Goal: Task Accomplishment & Management: Complete application form

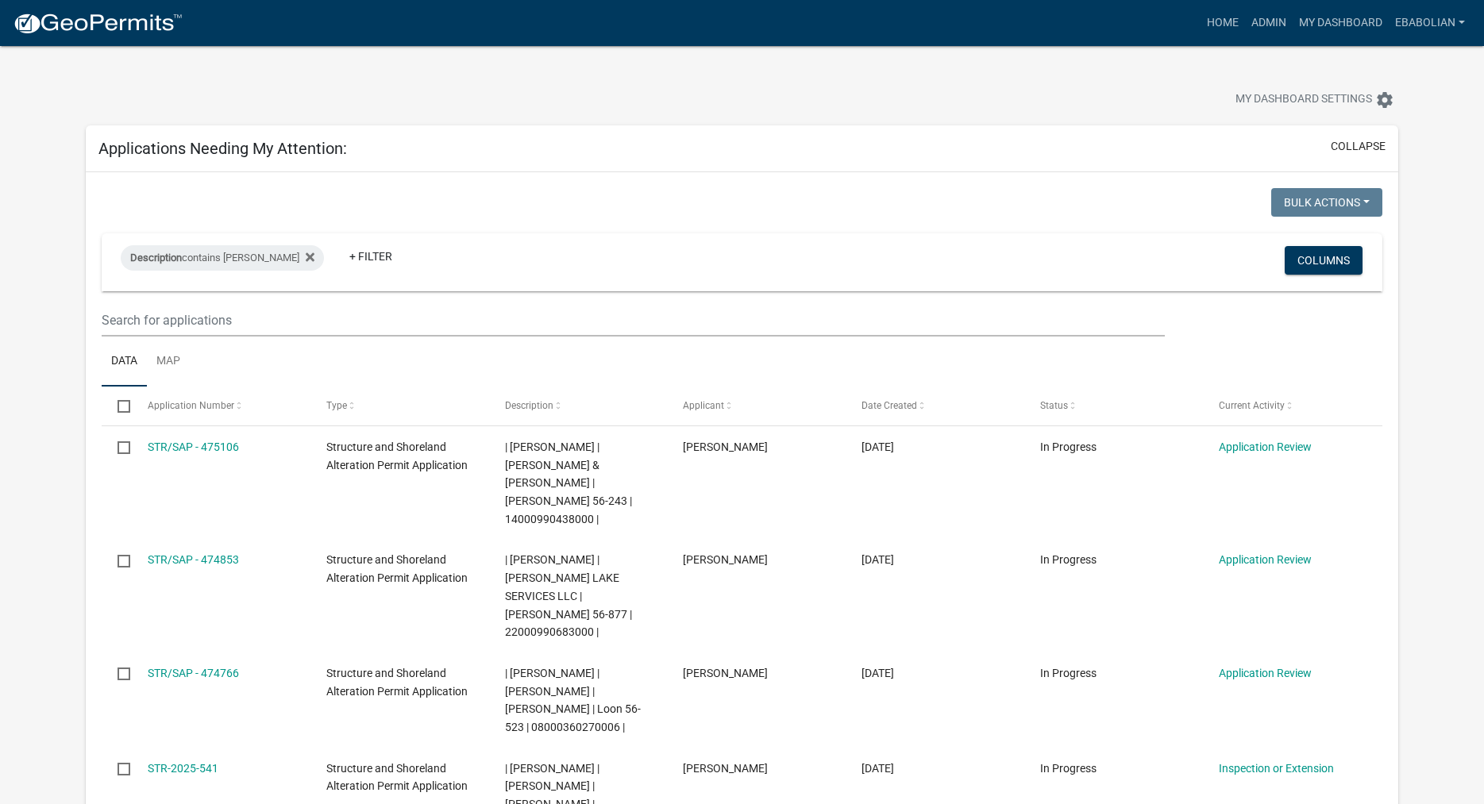
select select "3: 100"
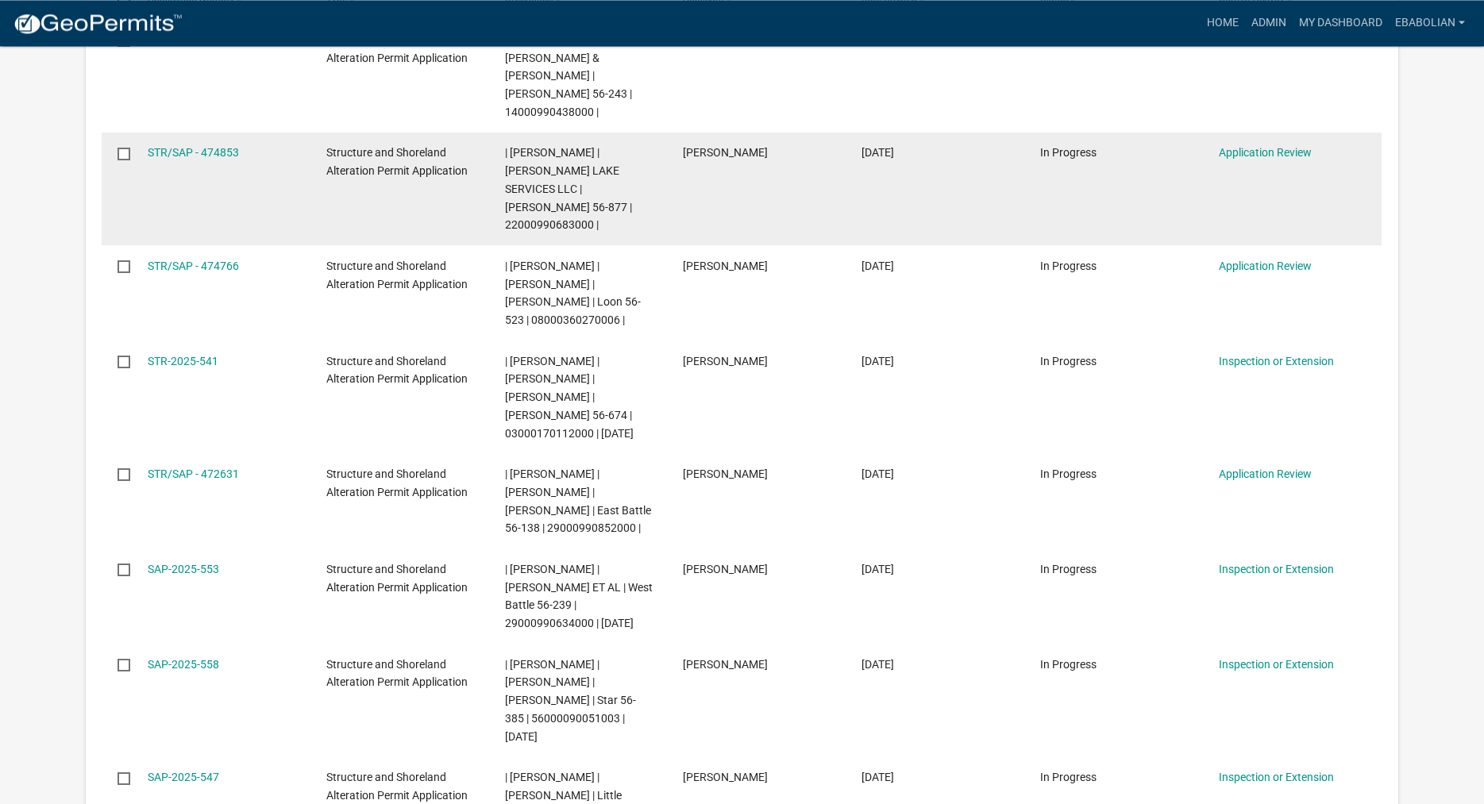
scroll to position [486, 0]
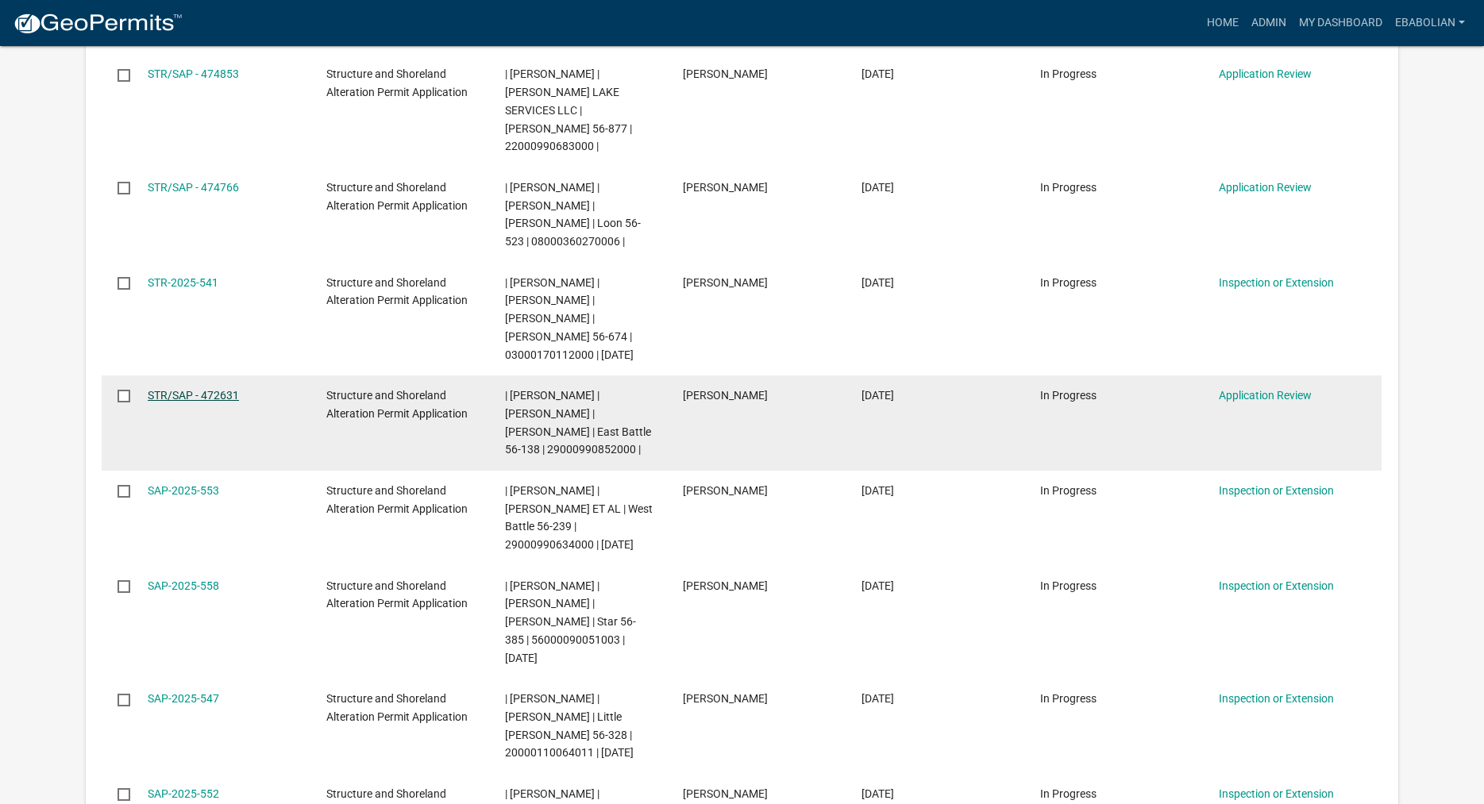
click at [217, 389] on link "STR/SAP - 472631" at bounding box center [193, 395] width 91 height 13
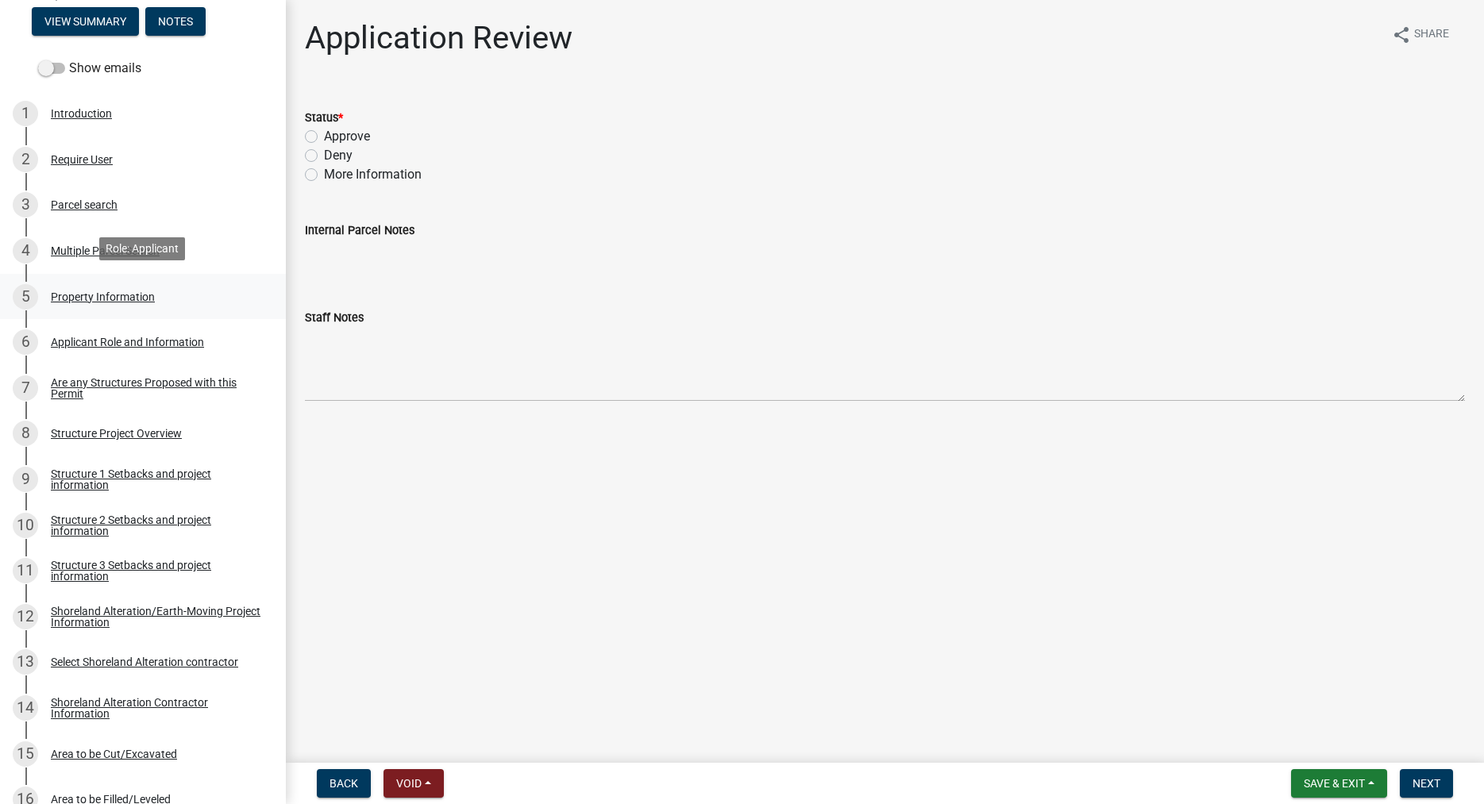
scroll to position [243, 0]
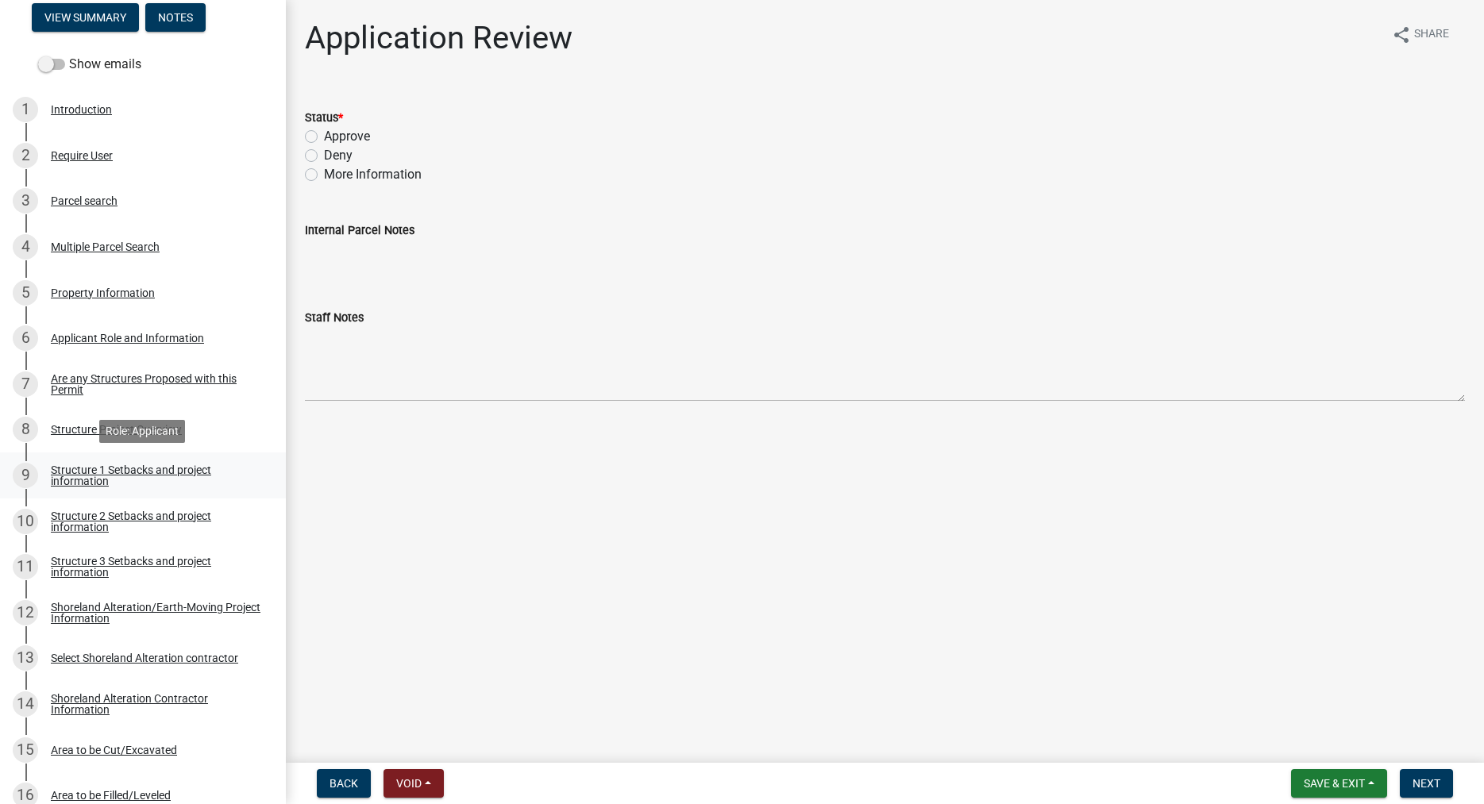
click at [92, 477] on div "Structure 1 Setbacks and project information" at bounding box center [156, 475] width 210 height 22
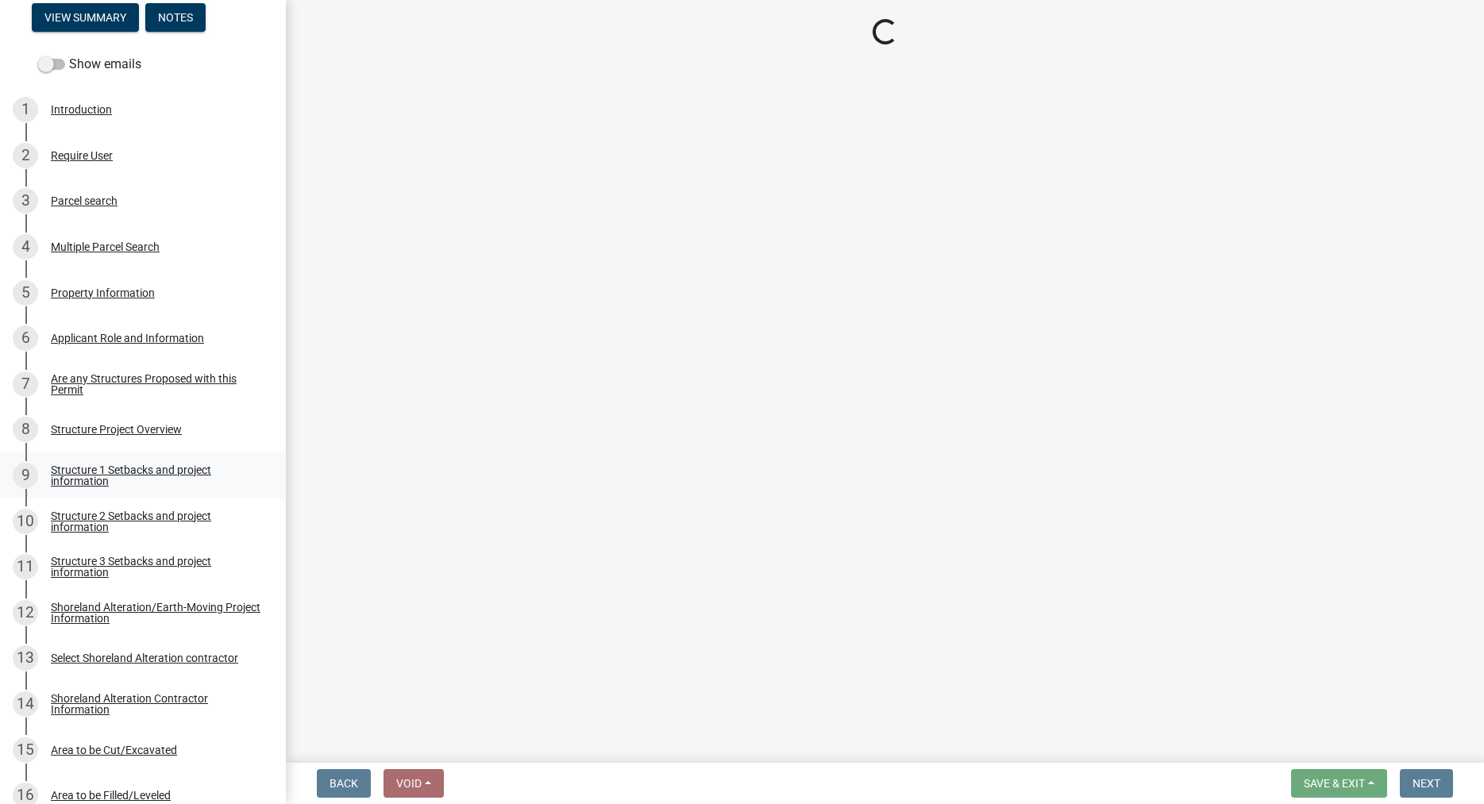
select select "c185e313-3403-4239-bd61-bb563c58a77a"
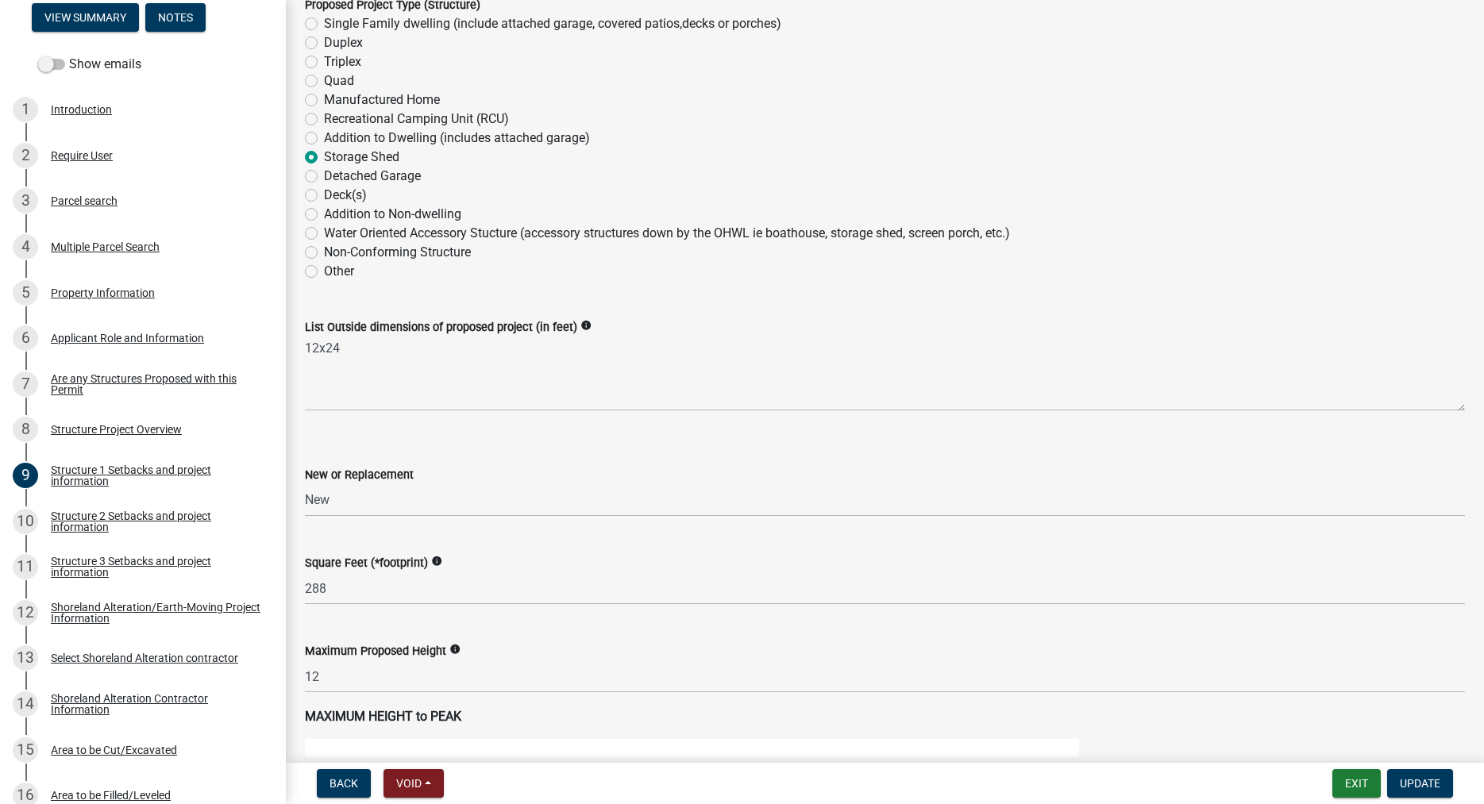
scroll to position [0, 0]
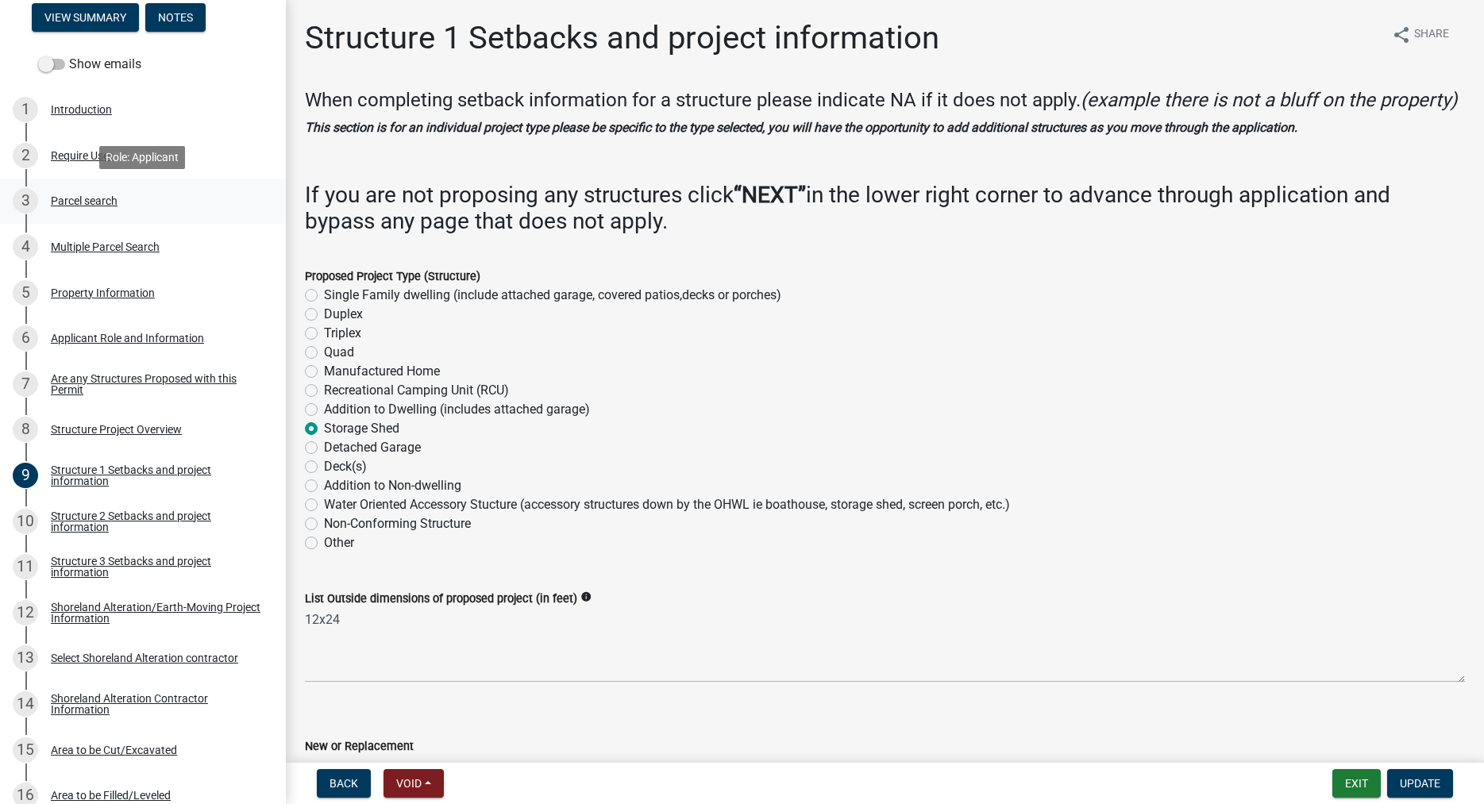
click at [115, 200] on div "Parcel search" at bounding box center [84, 200] width 67 height 11
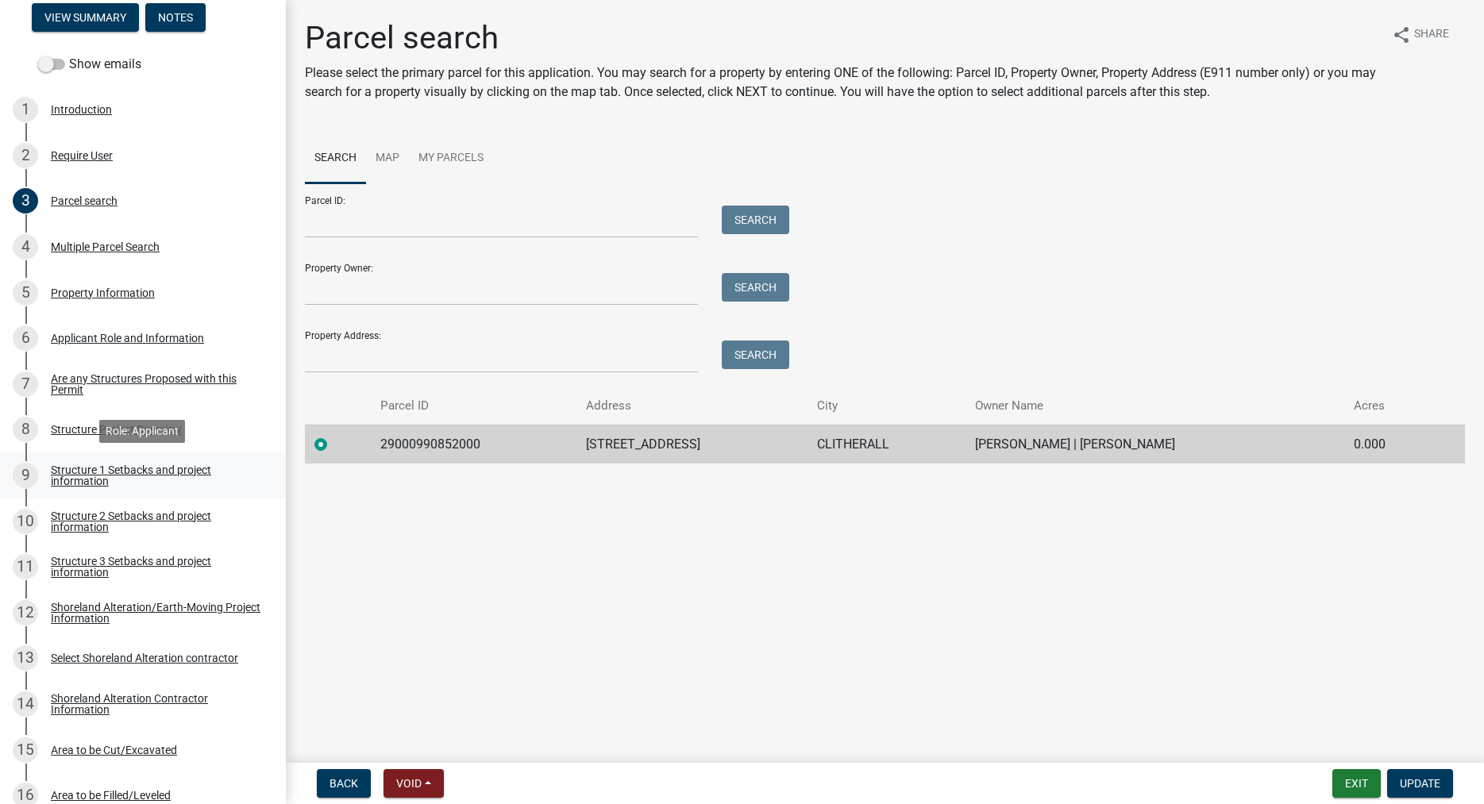
click at [109, 466] on div "Structure 1 Setbacks and project information" at bounding box center [156, 475] width 210 height 22
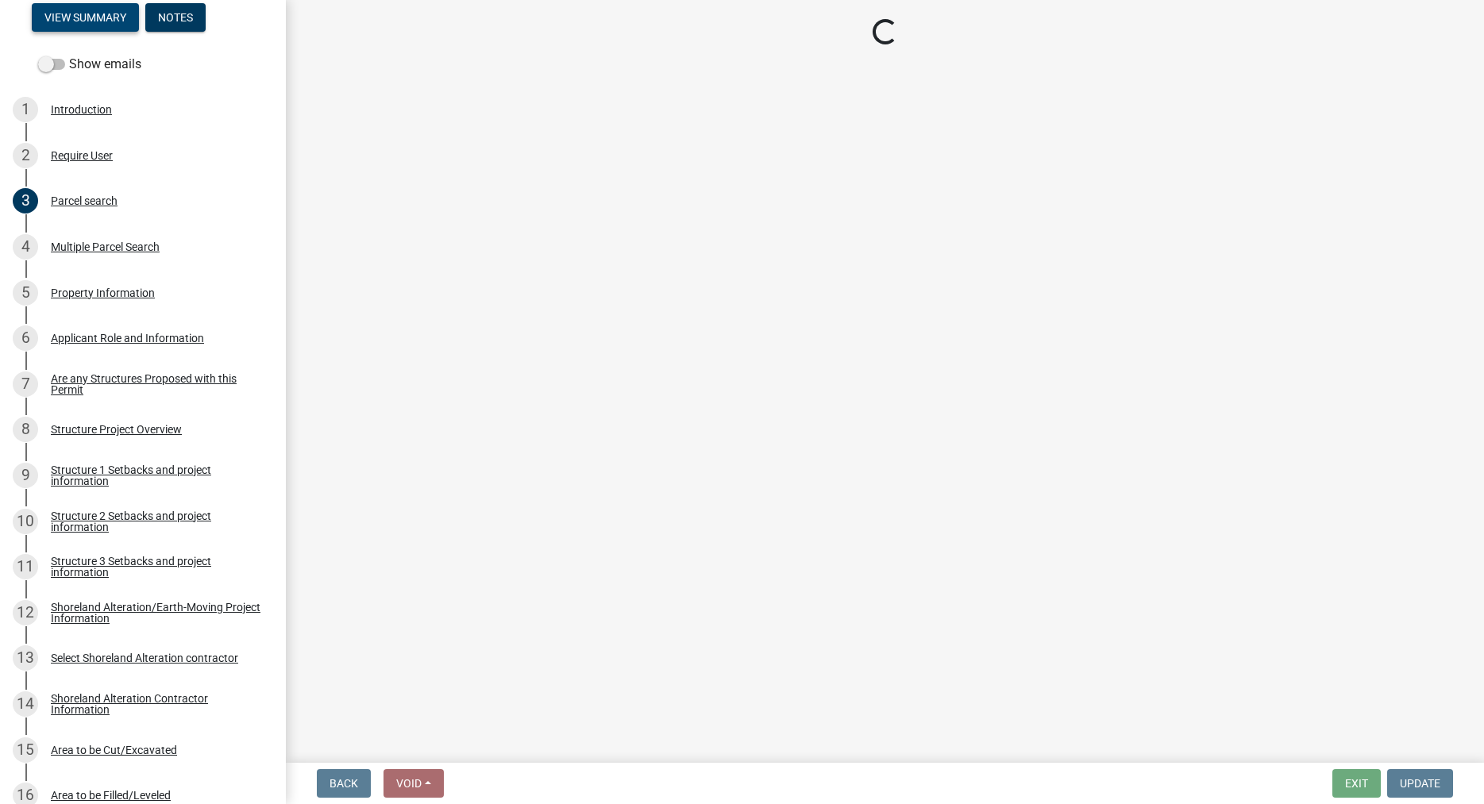
select select "c185e313-3403-4239-bd61-bb563c58a77a"
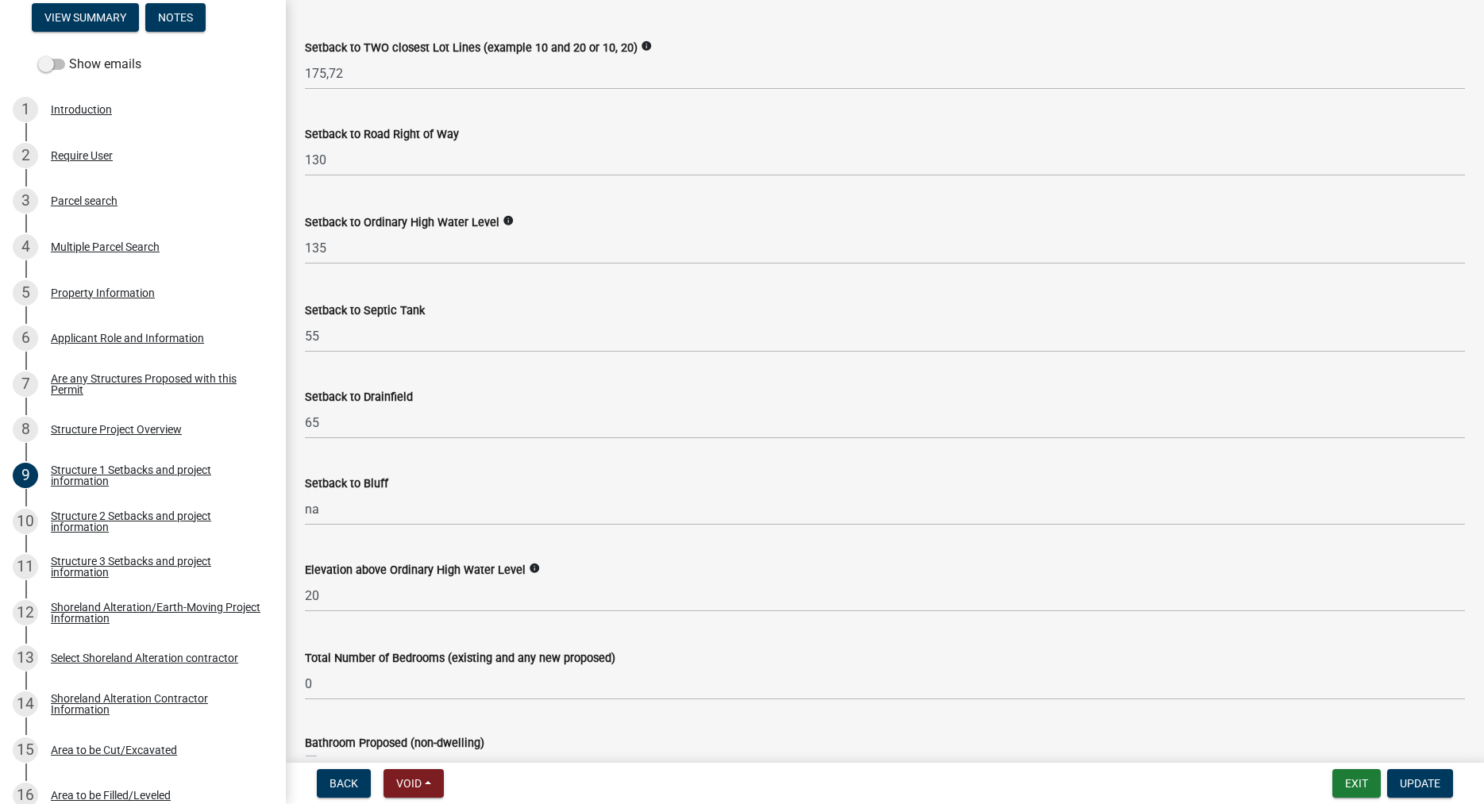
scroll to position [1448, 0]
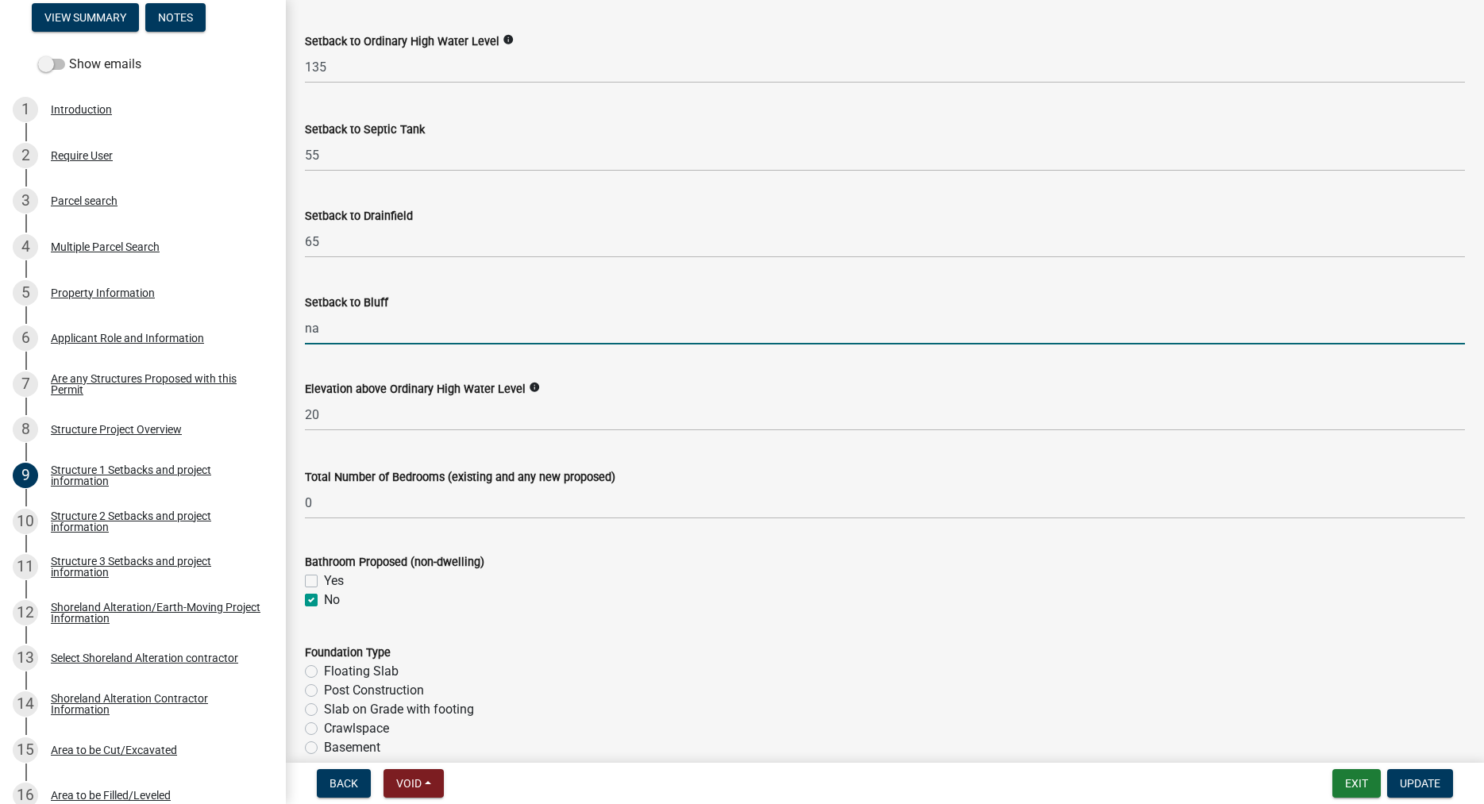
click at [341, 345] on input "na" at bounding box center [885, 328] width 1160 height 33
type input "n"
type input "40+"
click at [1411, 772] on button "Update" at bounding box center [1420, 783] width 66 height 29
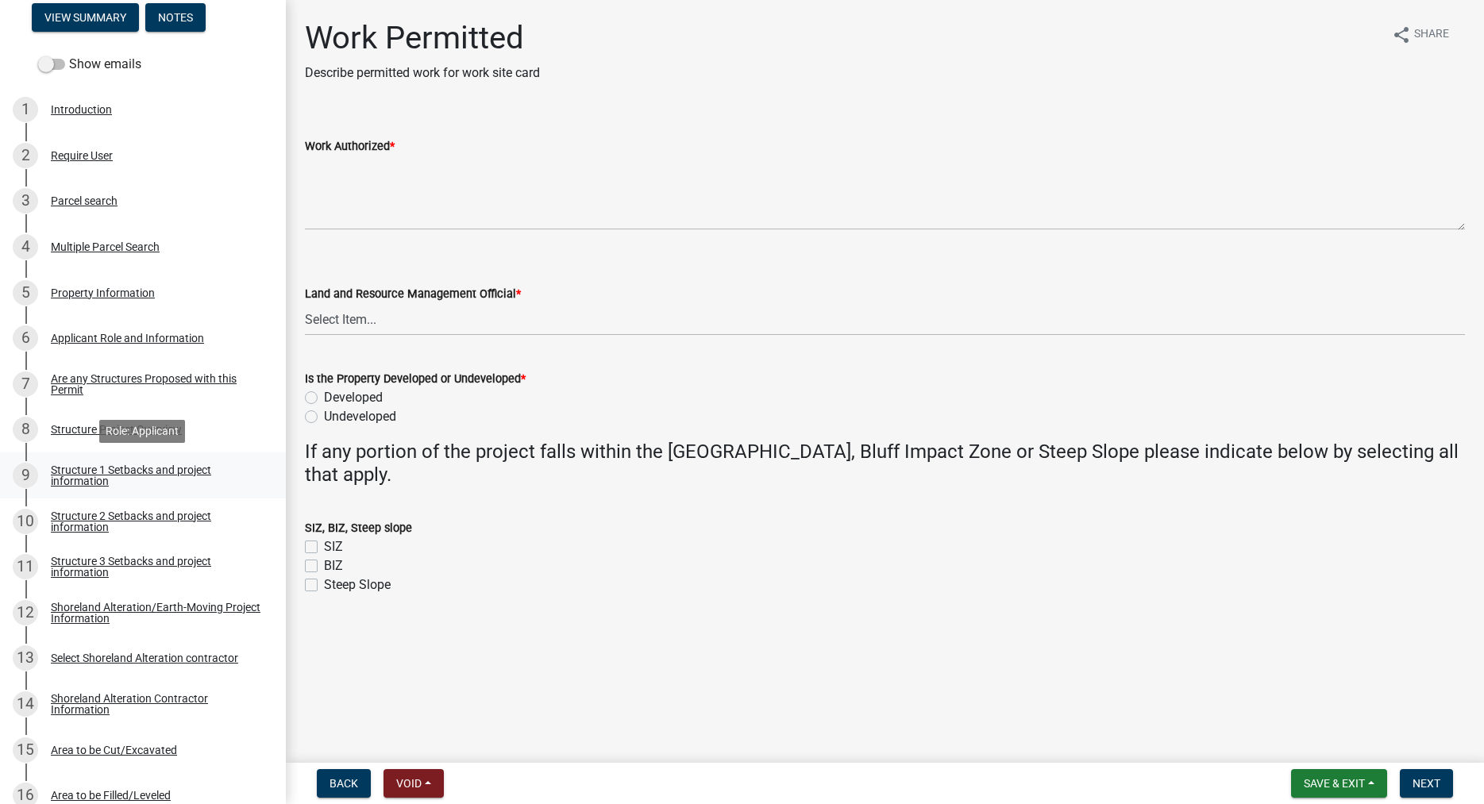
click at [95, 473] on div "Structure 1 Setbacks and project information" at bounding box center [156, 475] width 210 height 22
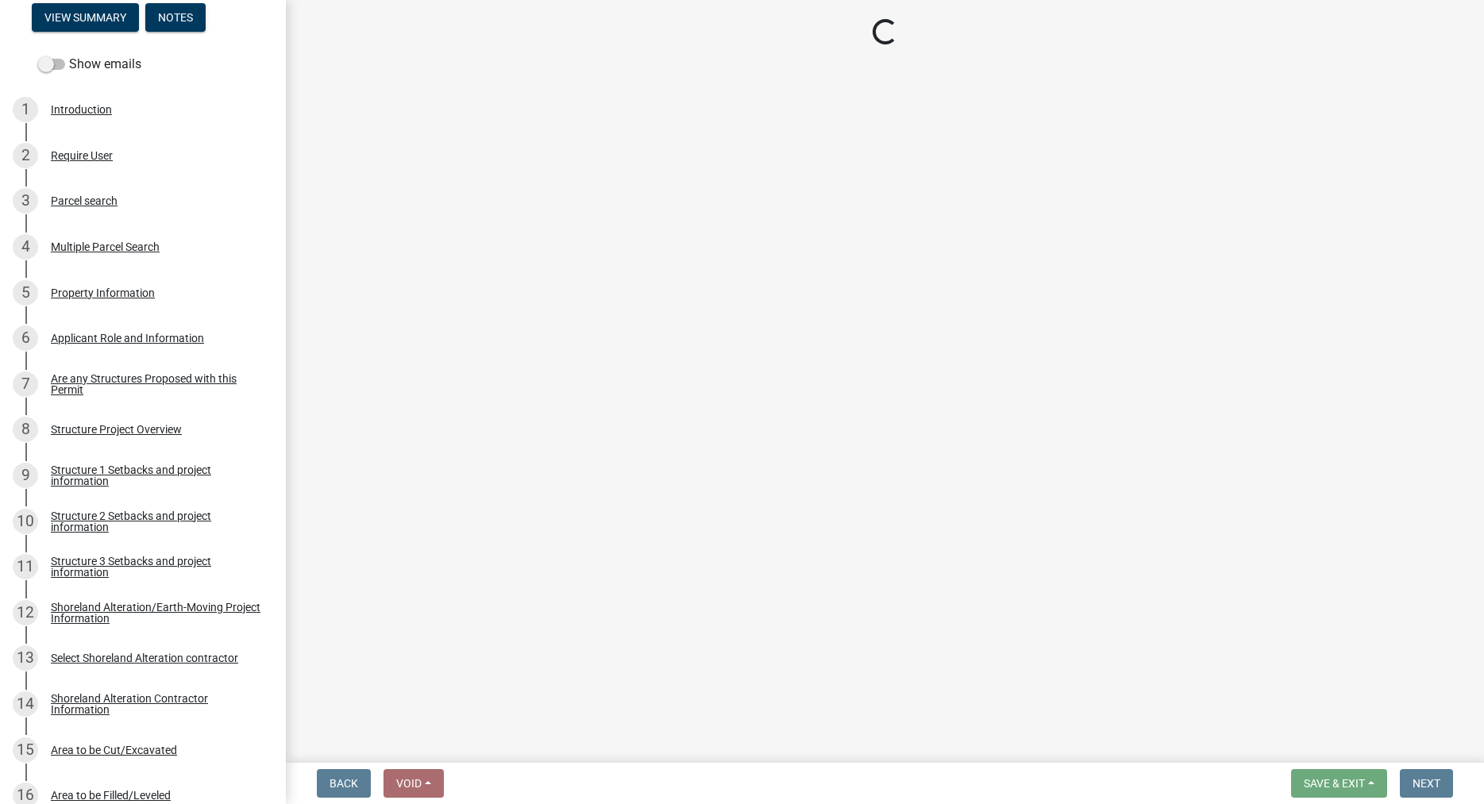
select select "c185e313-3403-4239-bd61-bb563c58a77a"
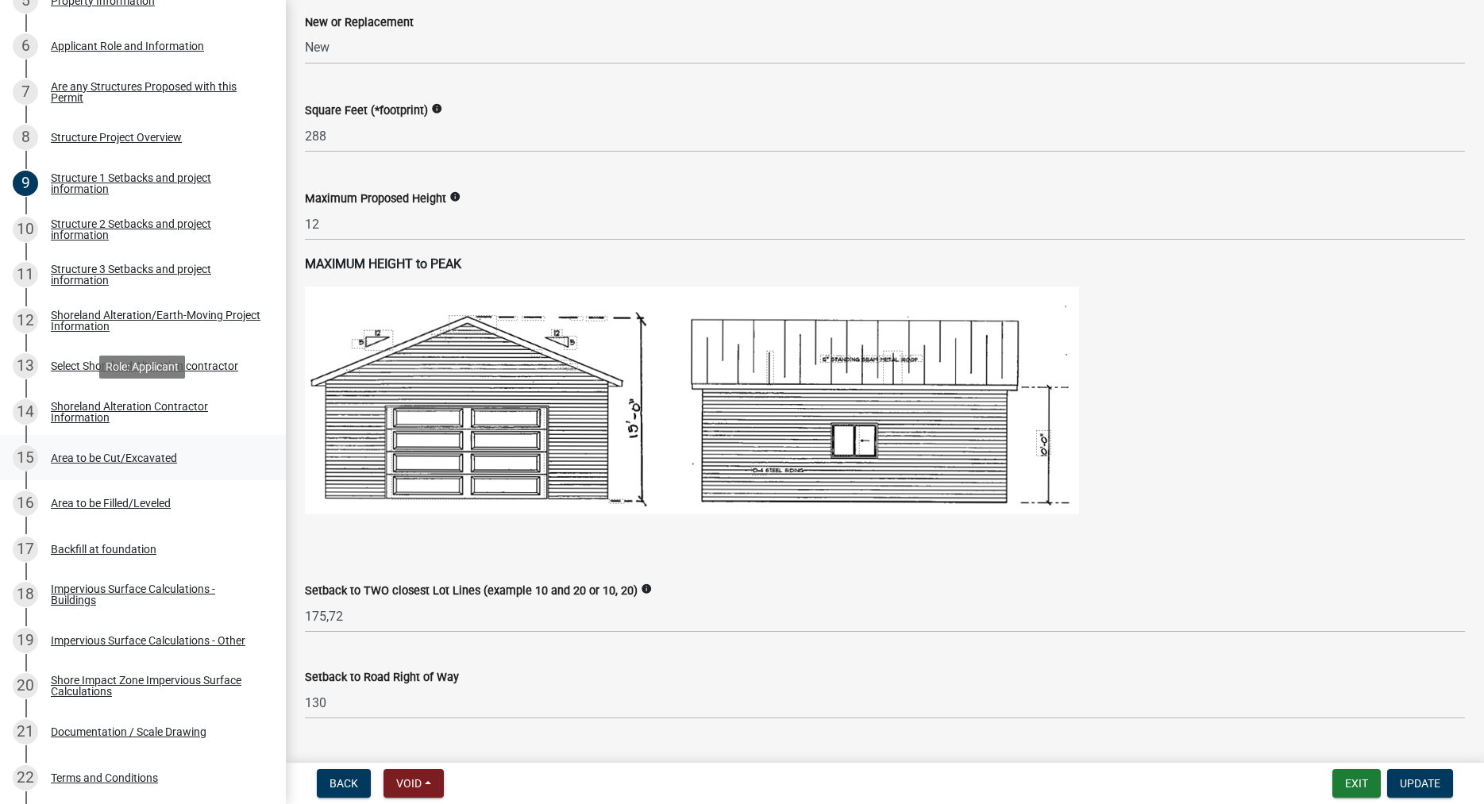
scroll to position [567, 0]
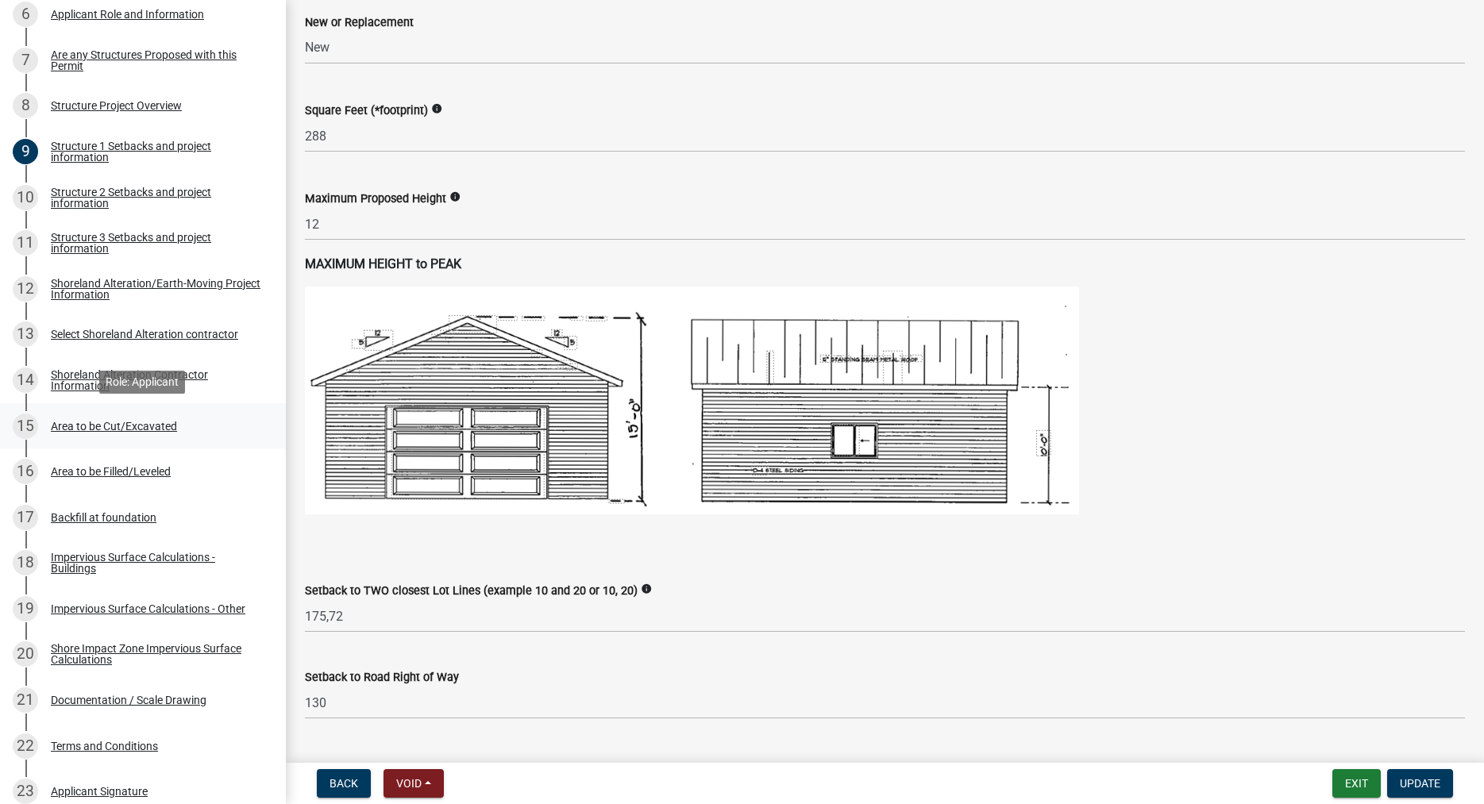
click at [125, 423] on div "Area to be Cut/Excavated" at bounding box center [114, 426] width 126 height 11
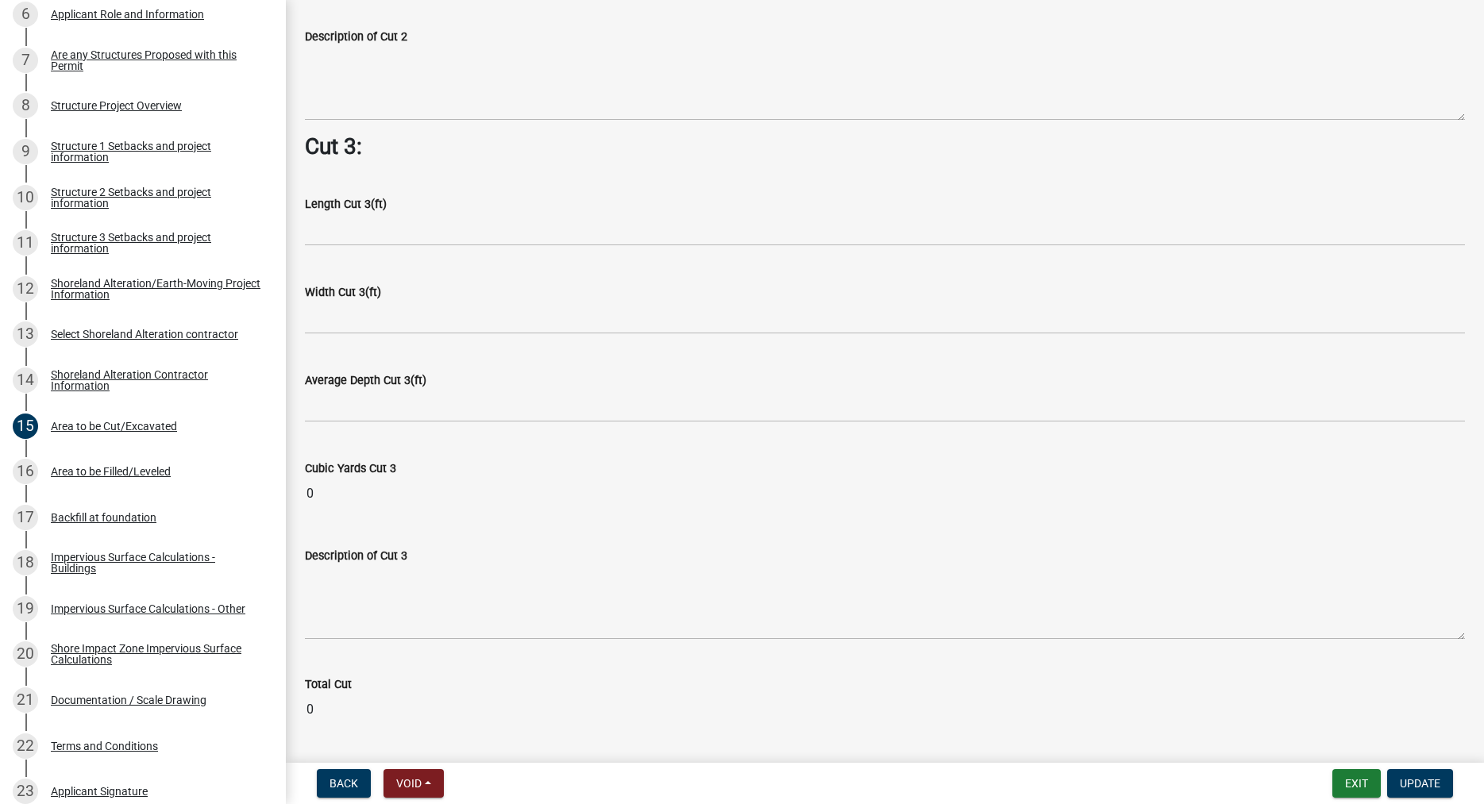
scroll to position [1946, 0]
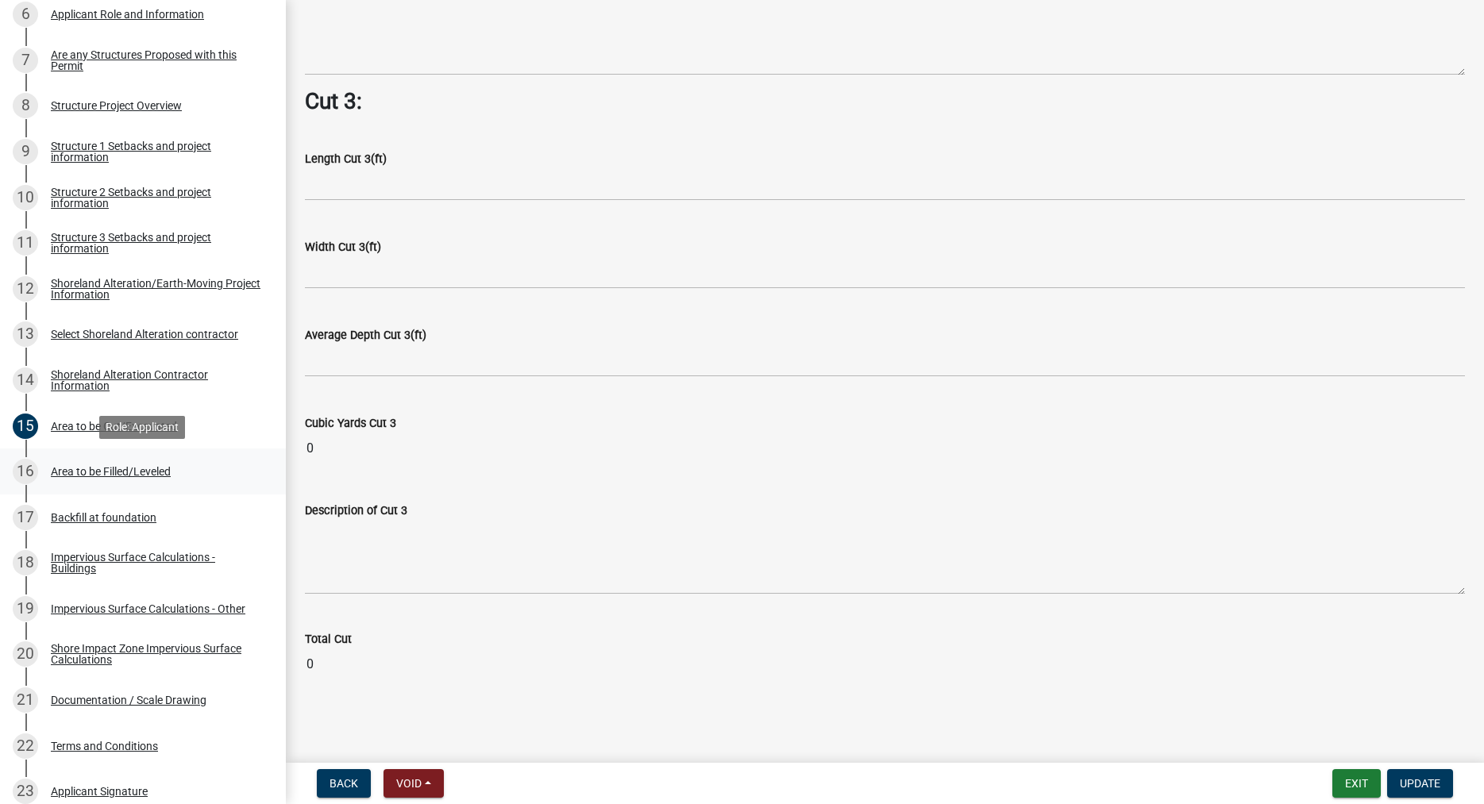
click at [137, 466] on div "Area to be Filled/Leveled" at bounding box center [111, 471] width 120 height 11
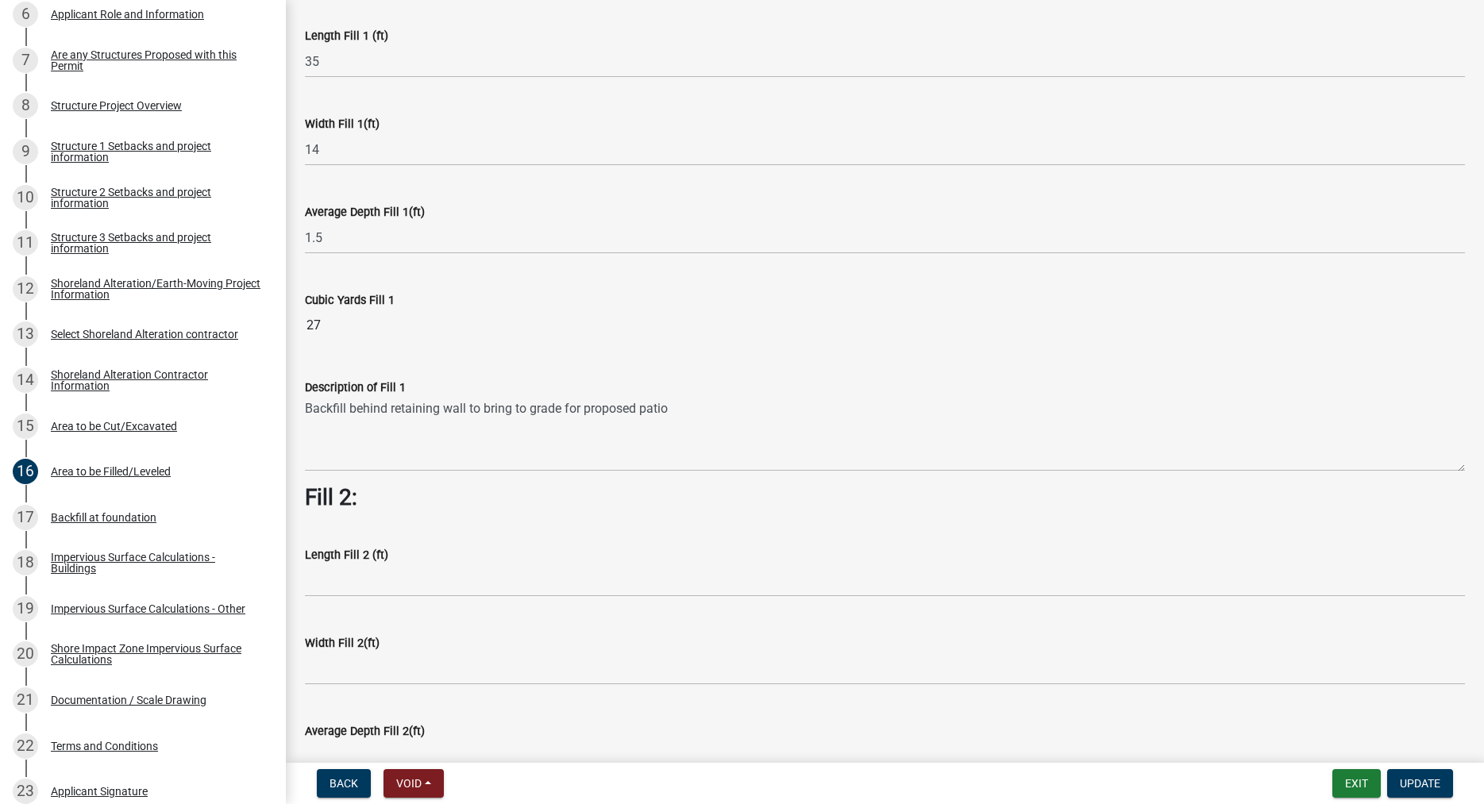
scroll to position [0, 0]
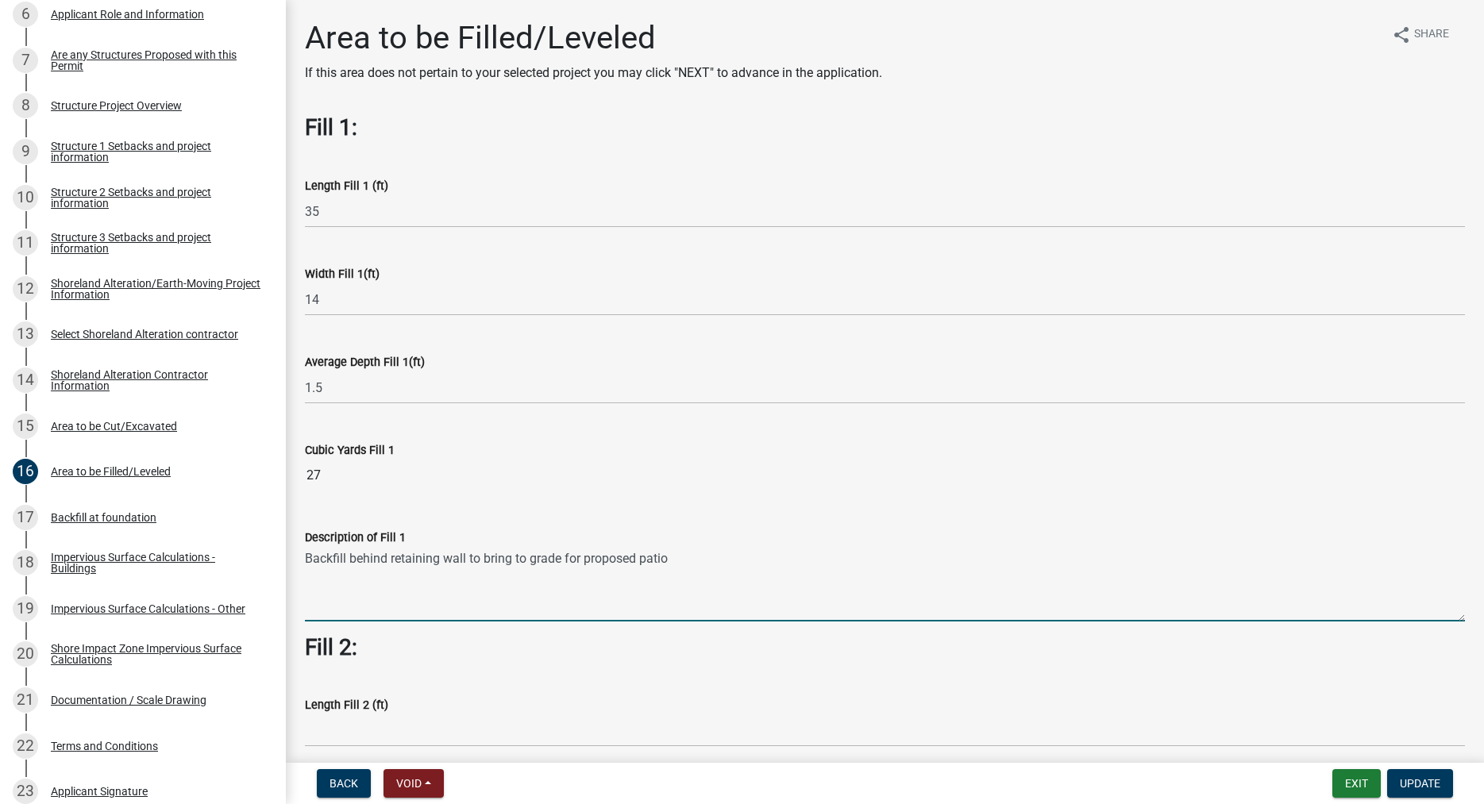
drag, startPoint x: 671, startPoint y: 559, endPoint x: 304, endPoint y: 565, distance: 366.9
click at [305, 565] on textarea "Backfill behind retaining wall to bring to grade for proposed patio" at bounding box center [885, 584] width 1160 height 75
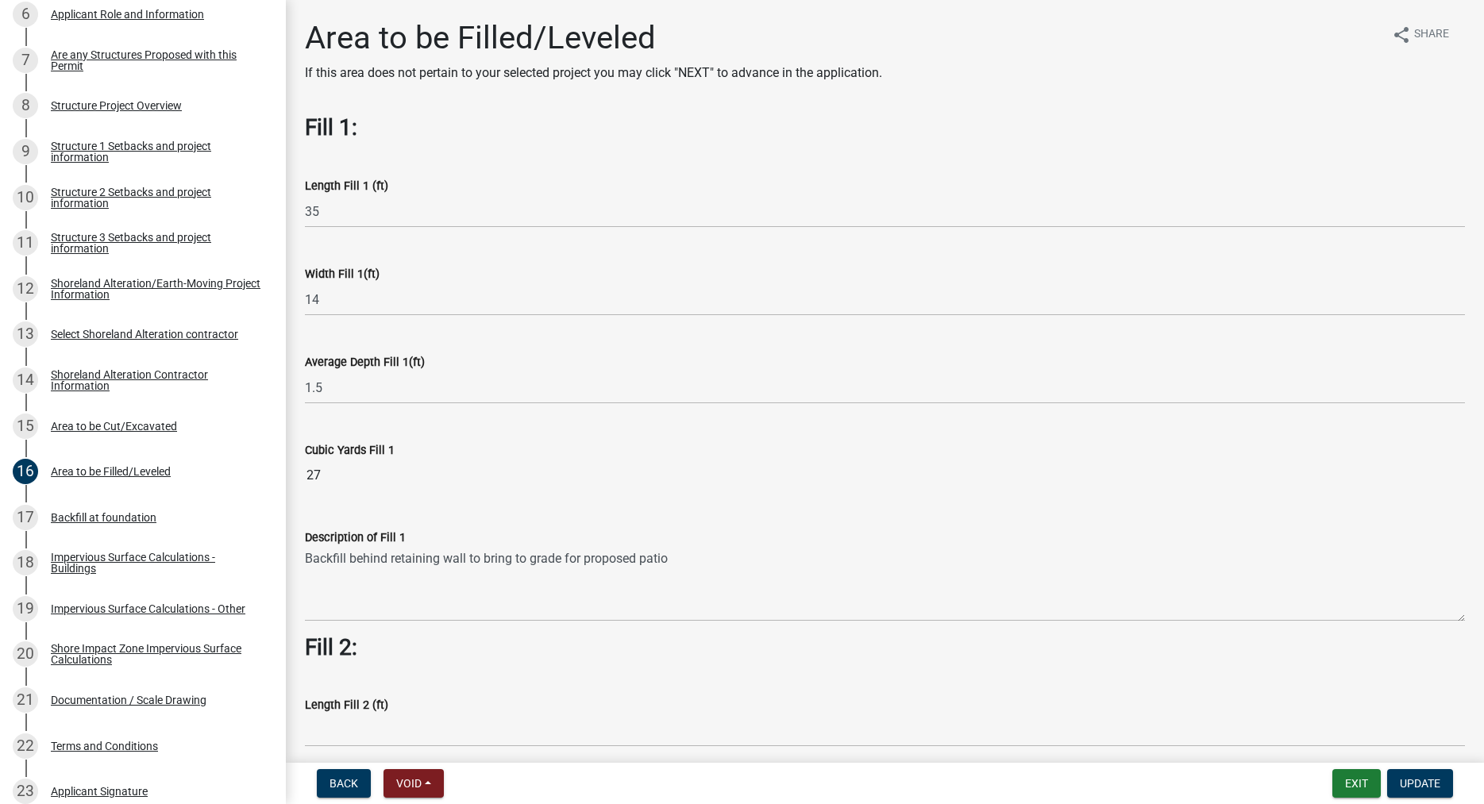
click at [1306, 653] on h3 "Fill 2:" at bounding box center [885, 647] width 1160 height 27
click at [1413, 777] on button "Update" at bounding box center [1420, 783] width 66 height 29
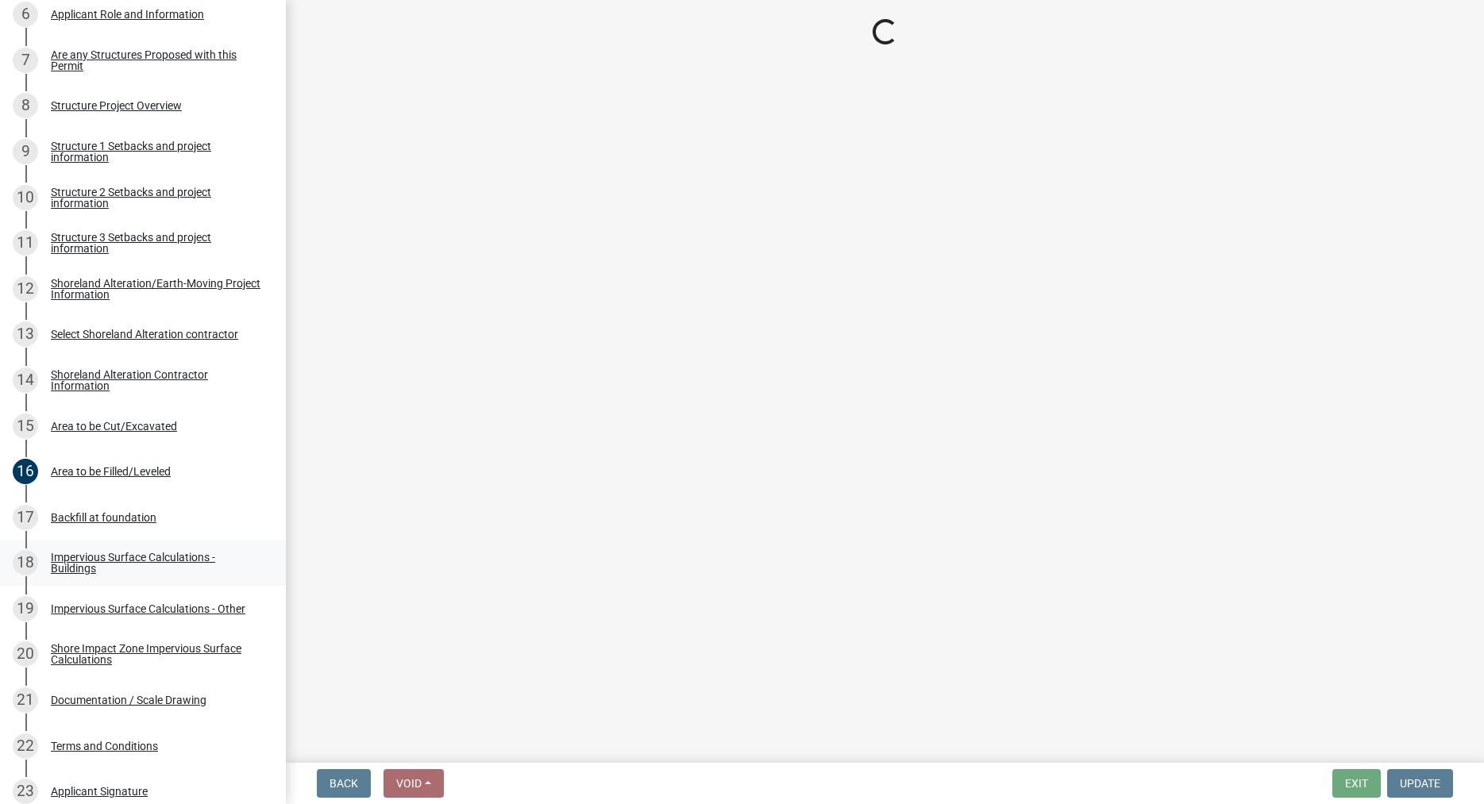
select select "f66be788-4dd6-459d-a9ec-6d83f4dfb709"
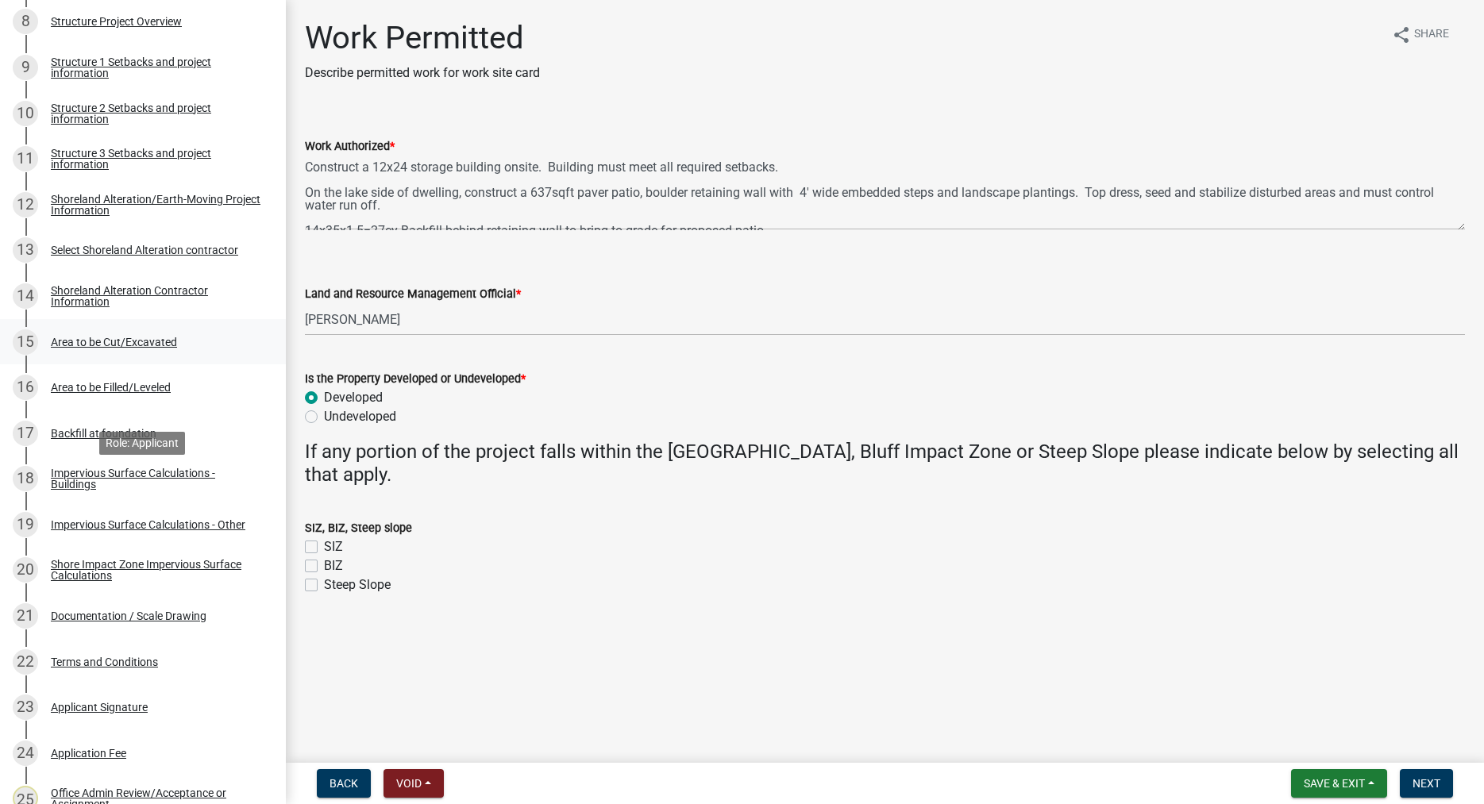
scroll to position [626, 0]
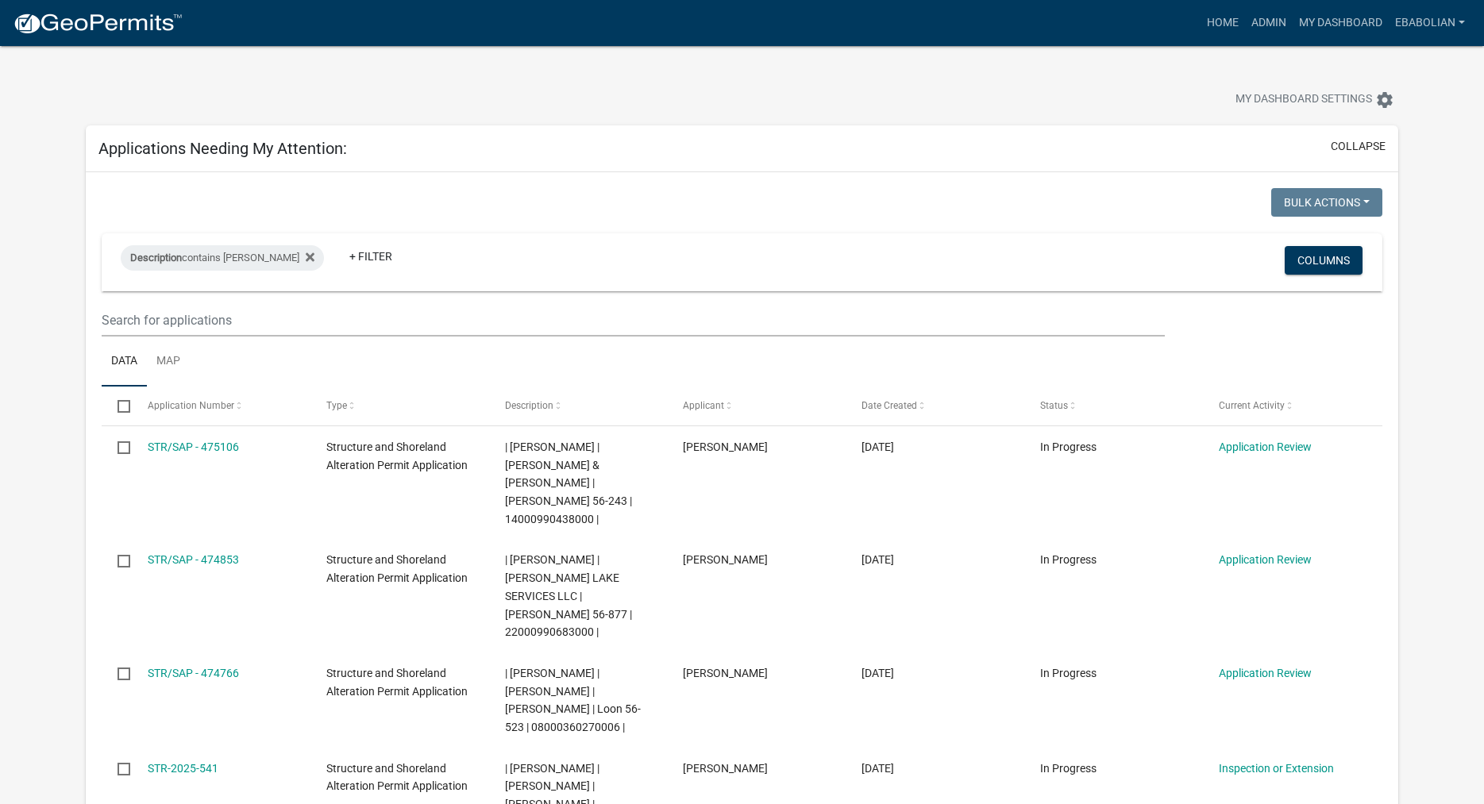
select select "3: 100"
click at [1265, 25] on link "Admin" at bounding box center [1269, 23] width 48 height 30
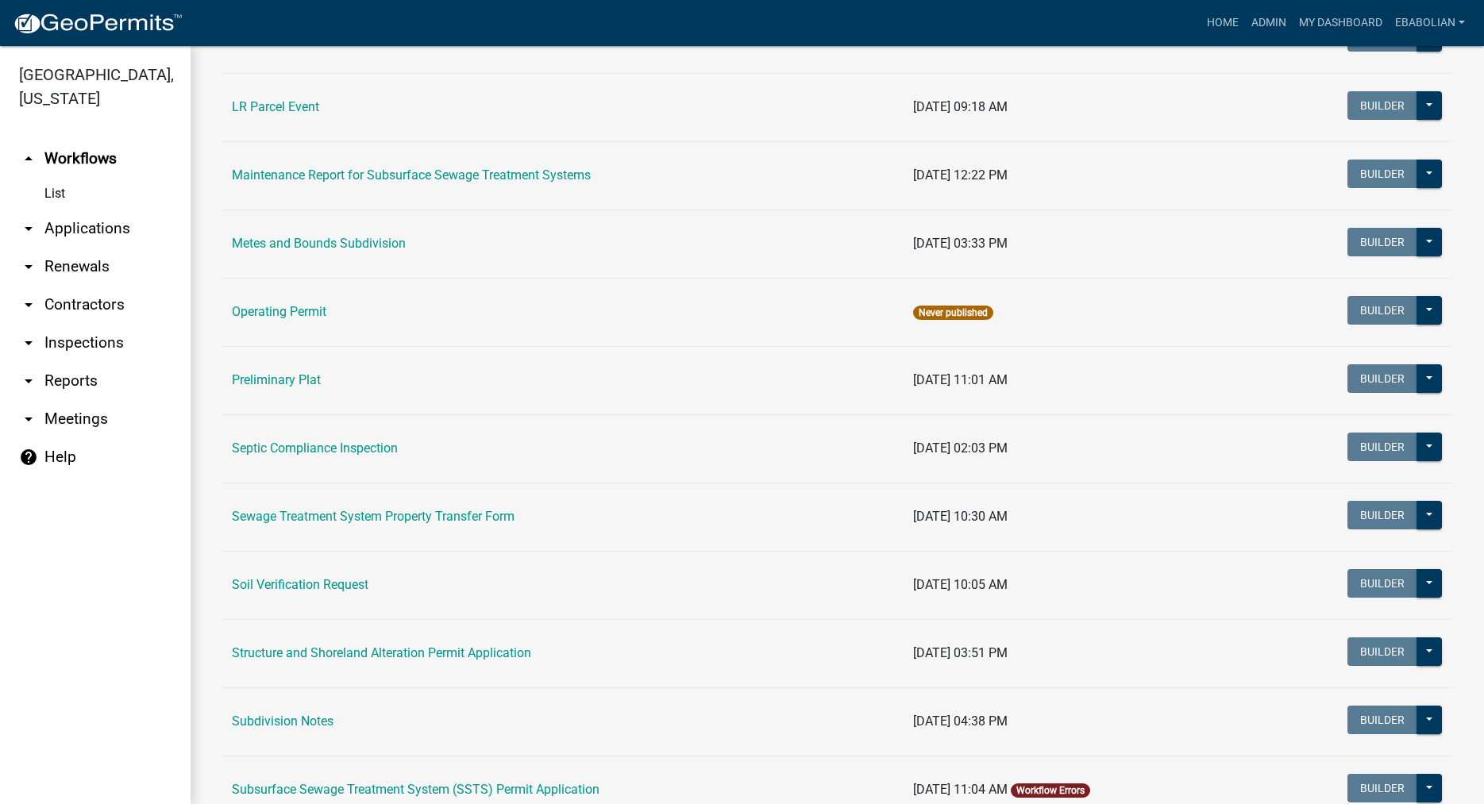
scroll to position [634, 0]
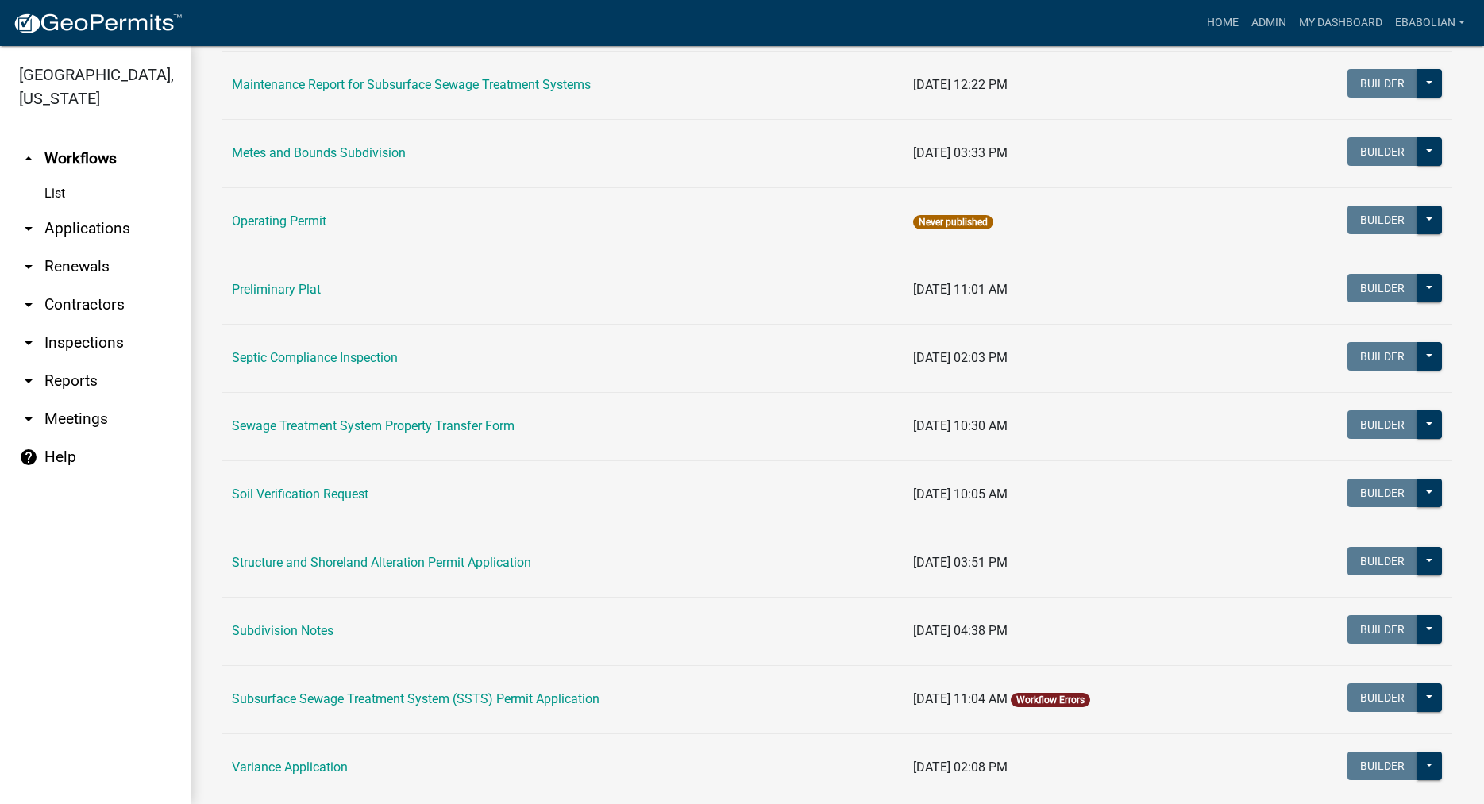
click at [79, 227] on link "arrow_drop_down Applications" at bounding box center [95, 229] width 191 height 38
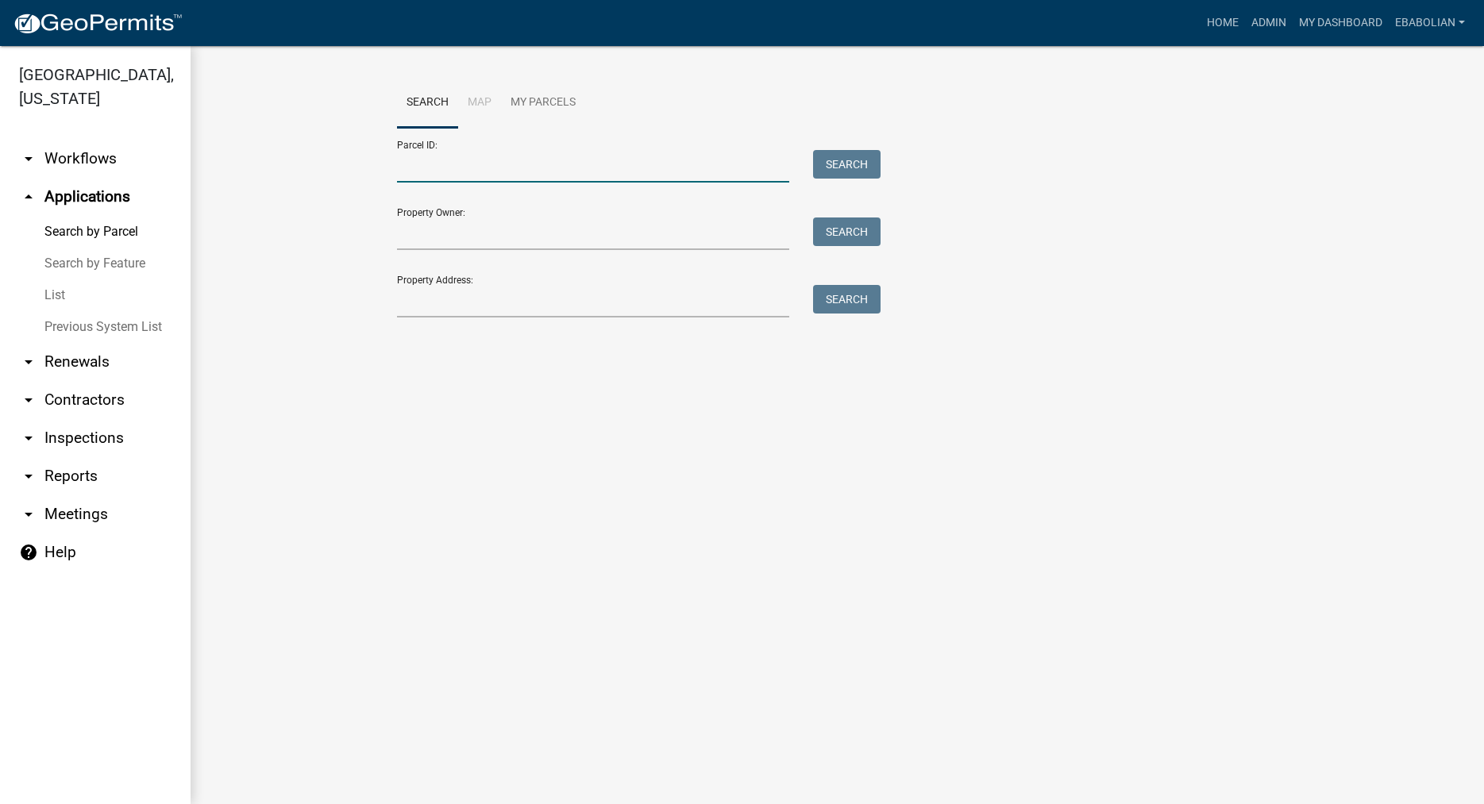
click at [450, 164] on input "Parcel ID:" at bounding box center [593, 166] width 393 height 33
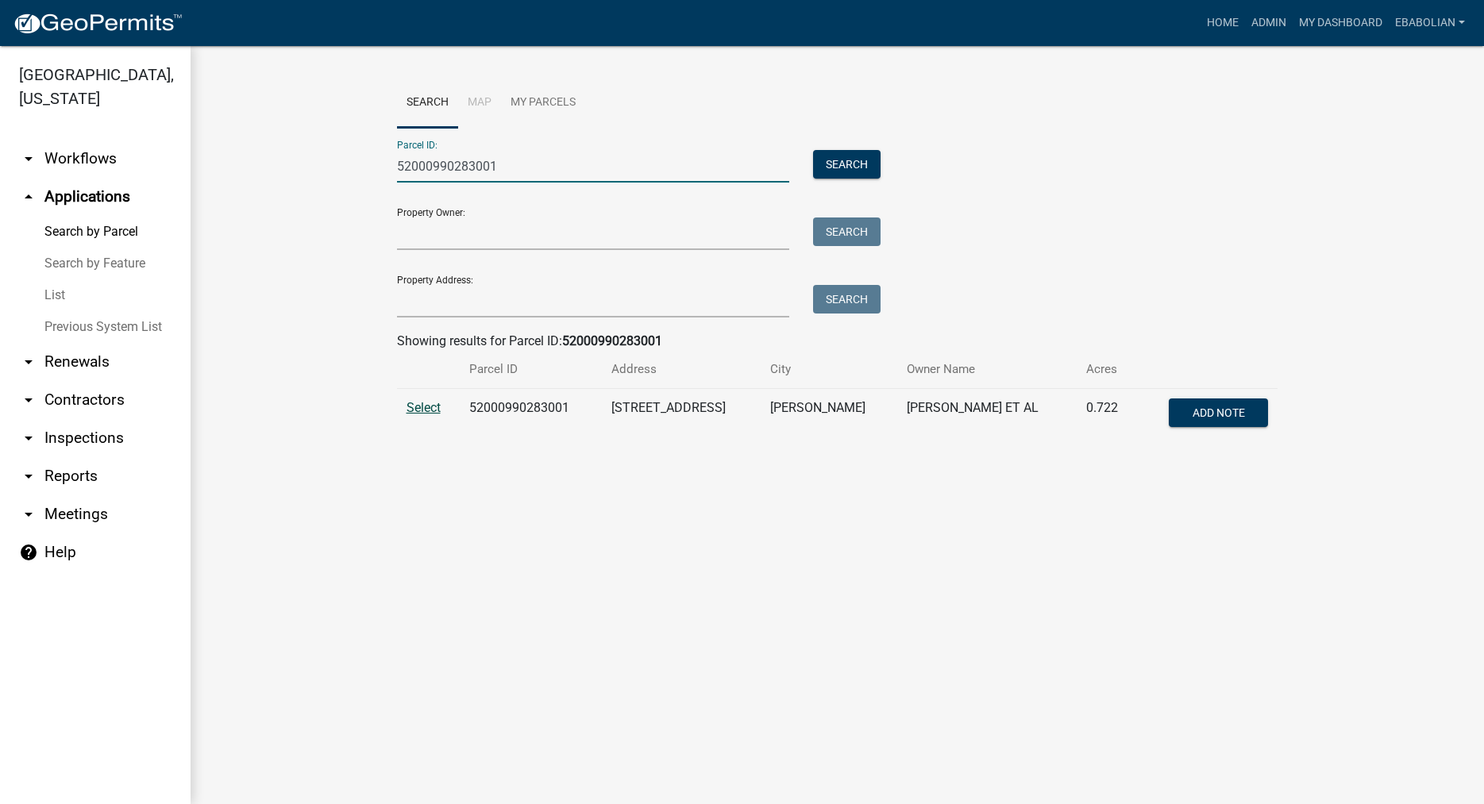
type input "52000990283001"
click at [434, 409] on span "Select" at bounding box center [424, 407] width 34 height 15
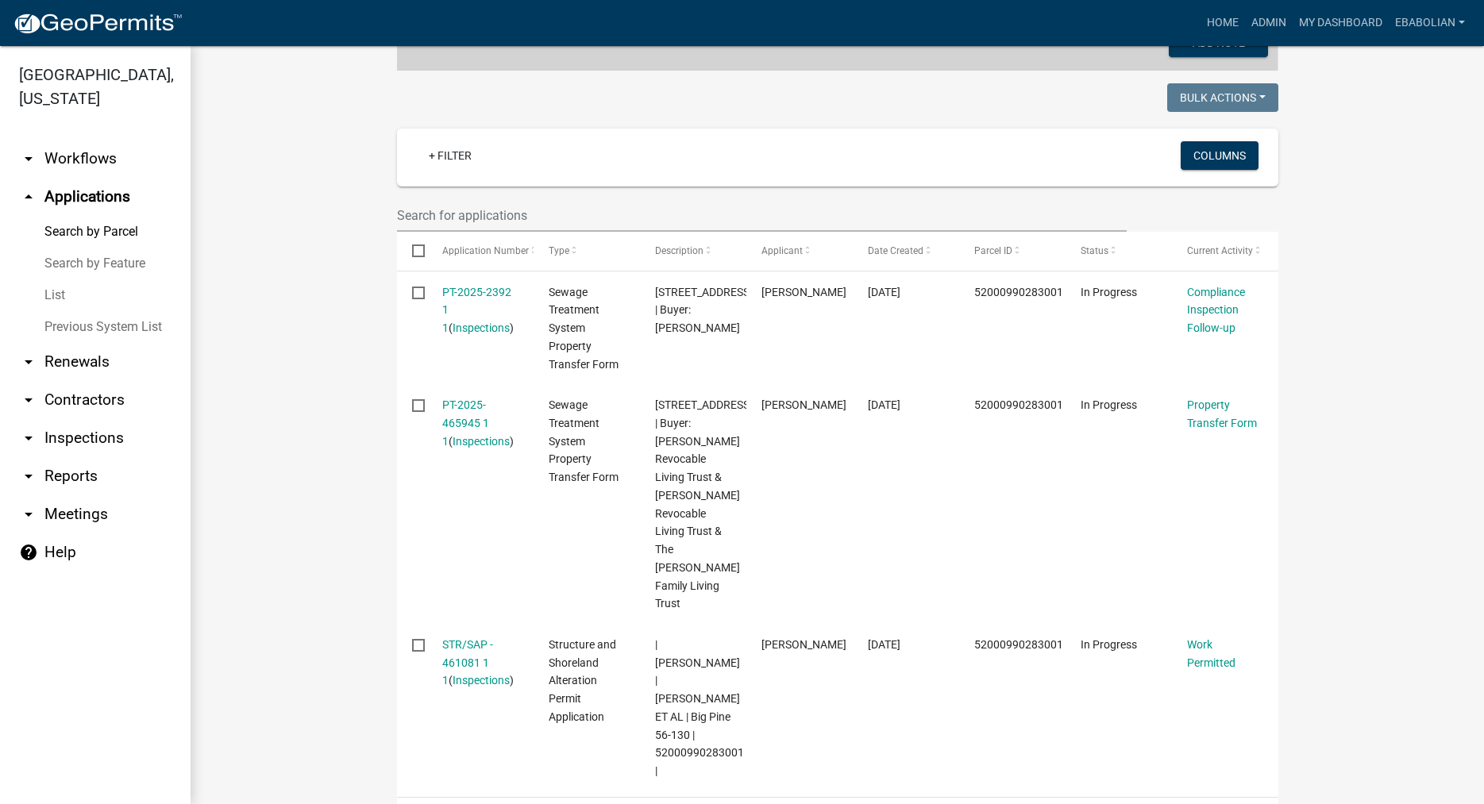
scroll to position [364, 0]
